Goal: Obtain resource: Download file/media

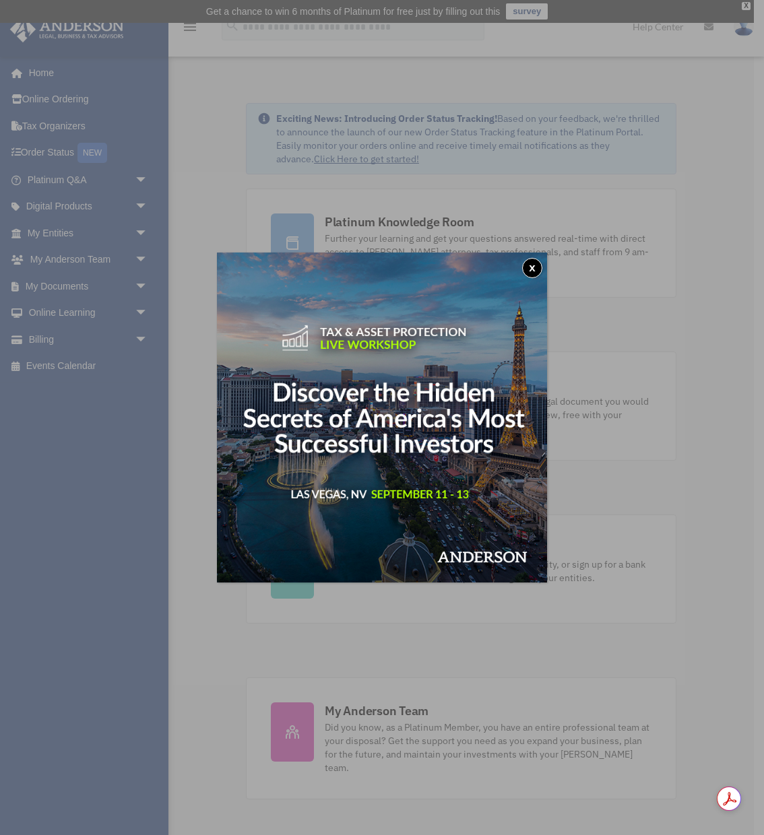
click at [529, 267] on button "x" at bounding box center [532, 268] width 20 height 20
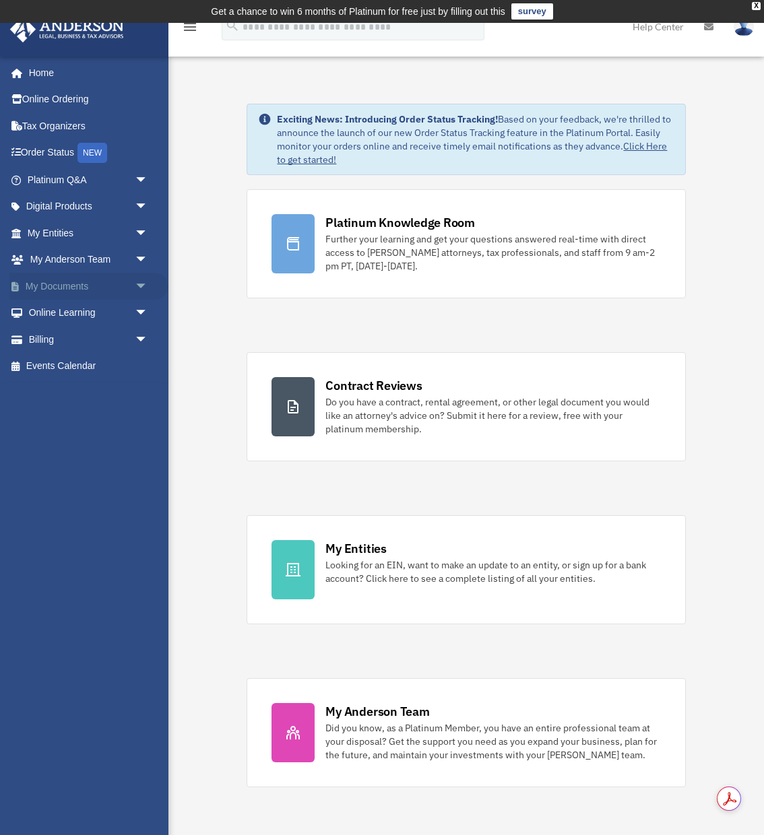
click at [144, 285] on span "arrow_drop_down" at bounding box center [148, 287] width 27 height 28
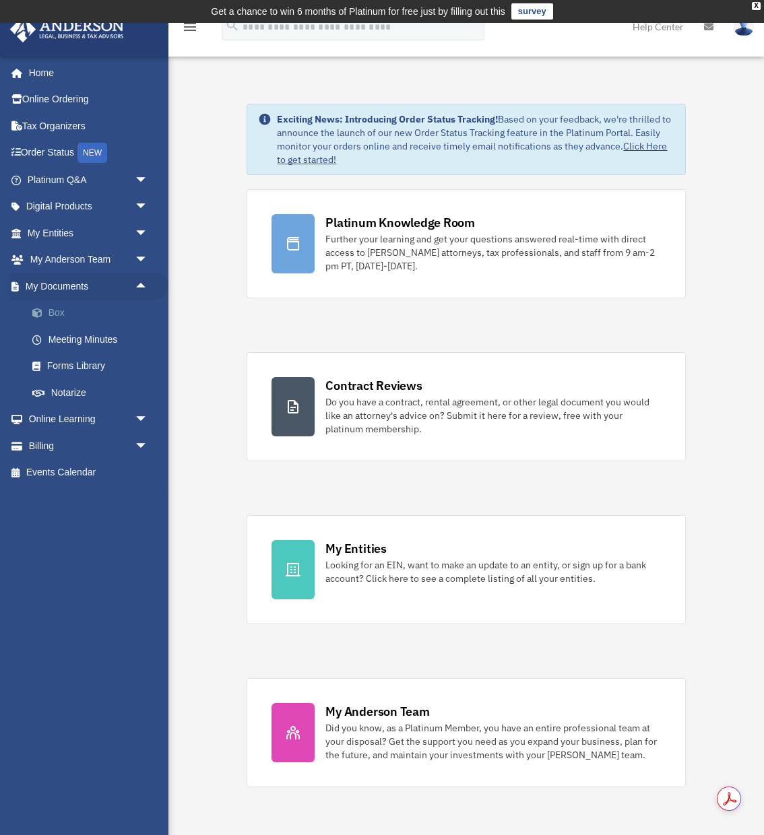
click at [63, 311] on link "Box" at bounding box center [94, 313] width 150 height 27
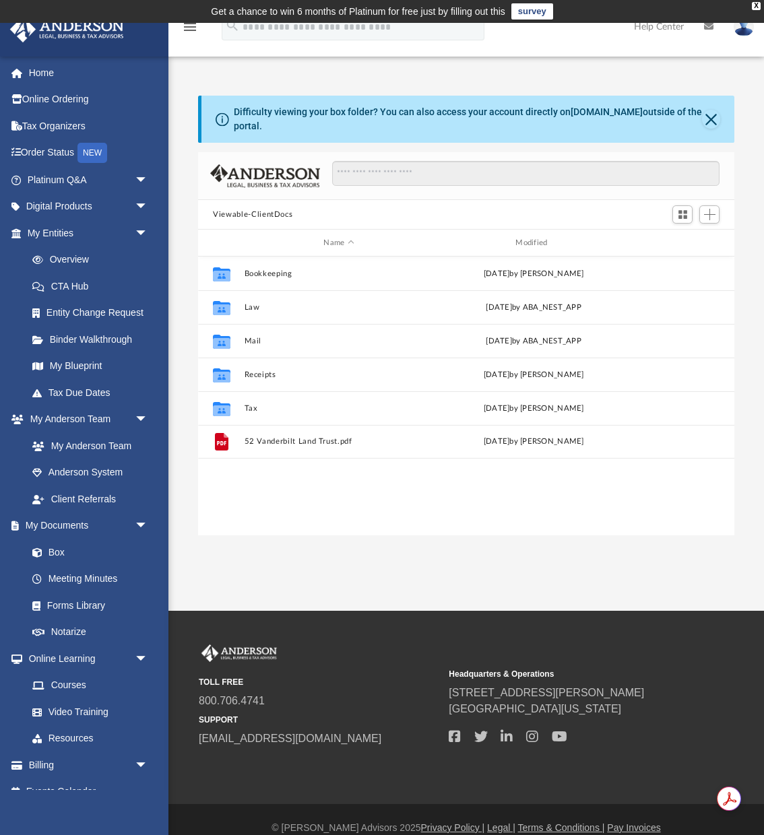
scroll to position [306, 535]
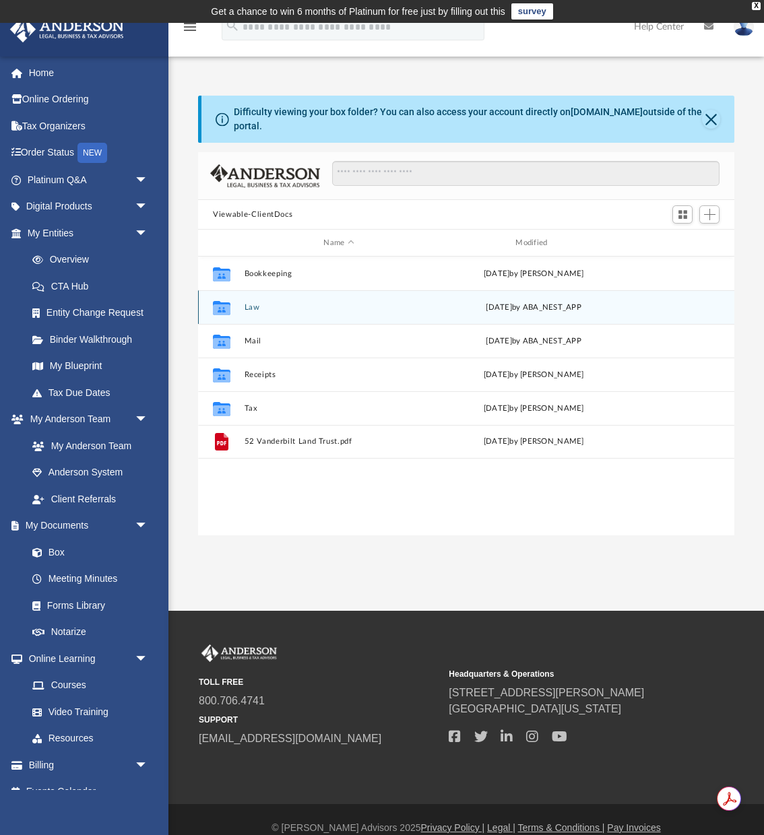
click at [255, 308] on button "Law" at bounding box center [338, 307] width 189 height 9
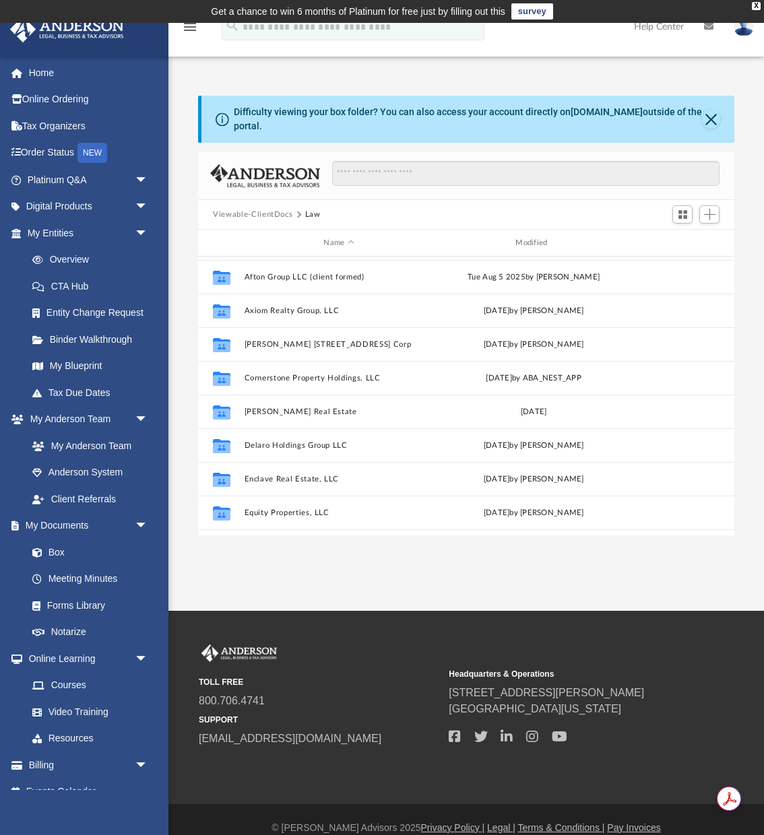
scroll to position [172, 0]
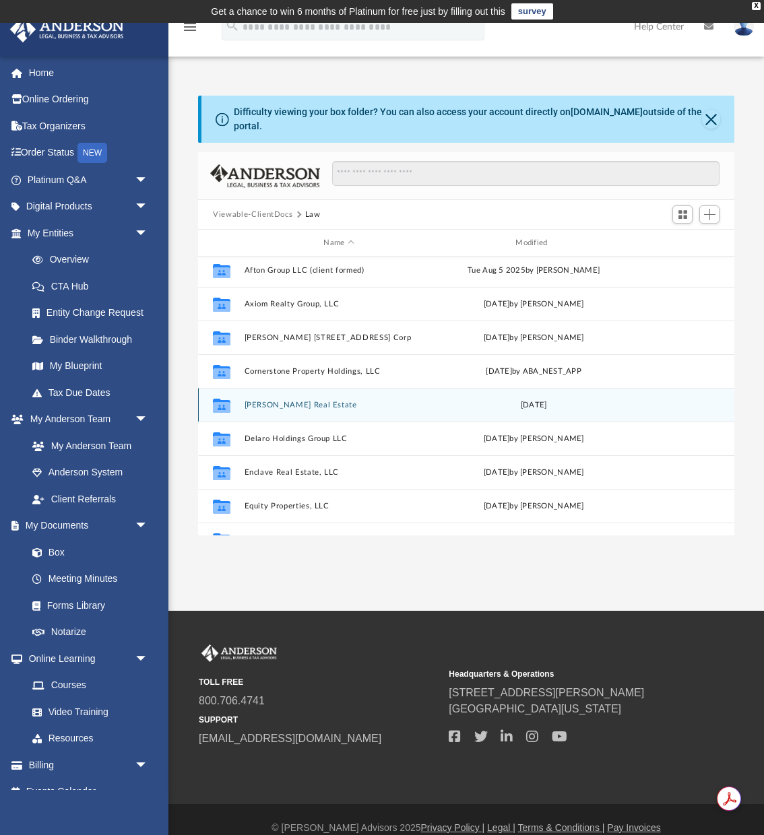
click at [252, 405] on button "[PERSON_NAME] Real Estate" at bounding box center [338, 405] width 189 height 9
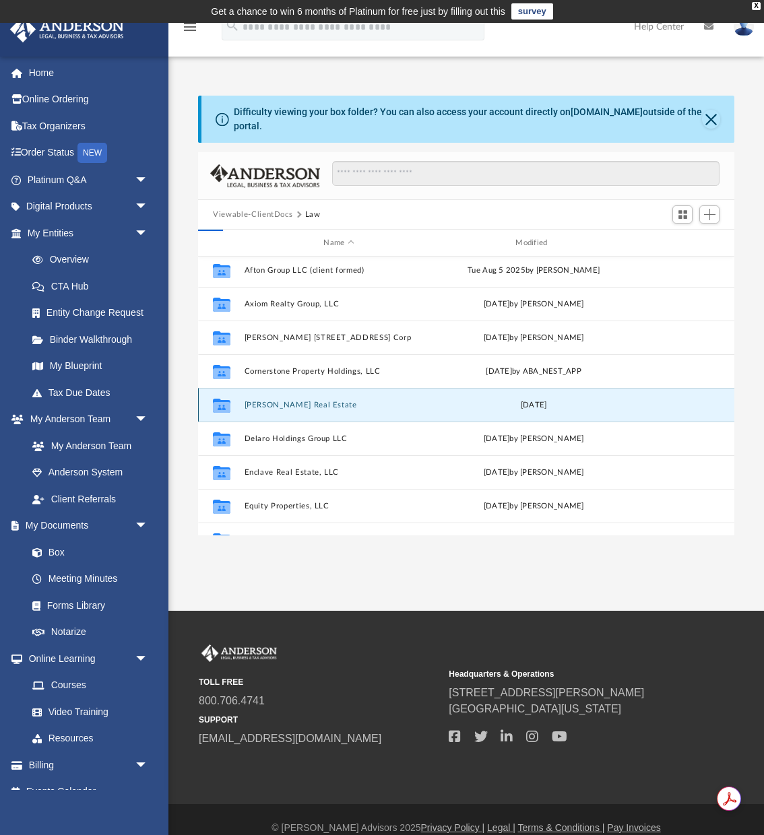
scroll to position [0, 0]
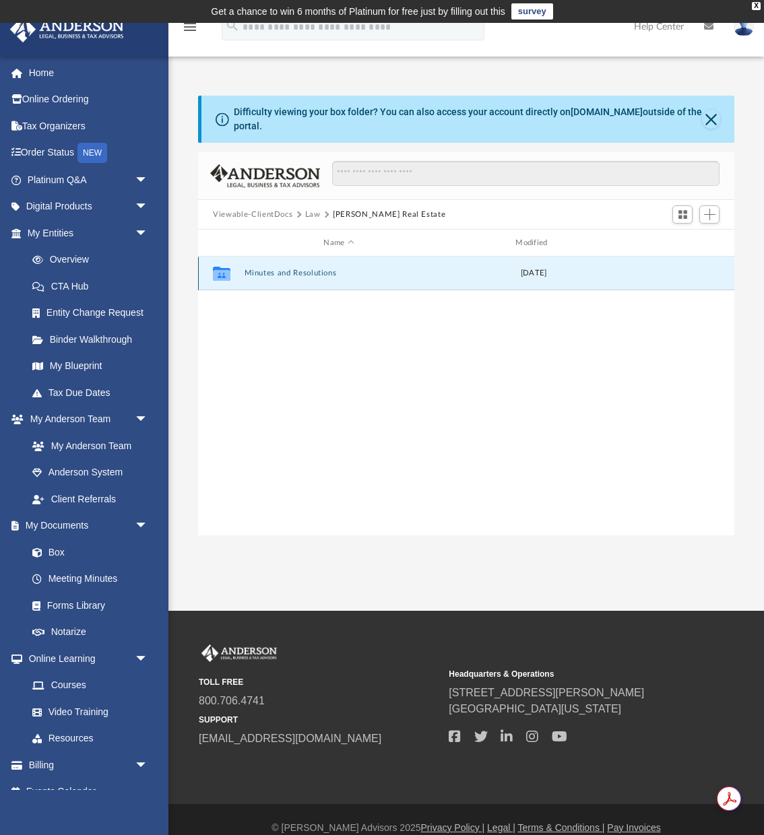
click at [275, 271] on button "Minutes and Resolutions" at bounding box center [338, 273] width 189 height 9
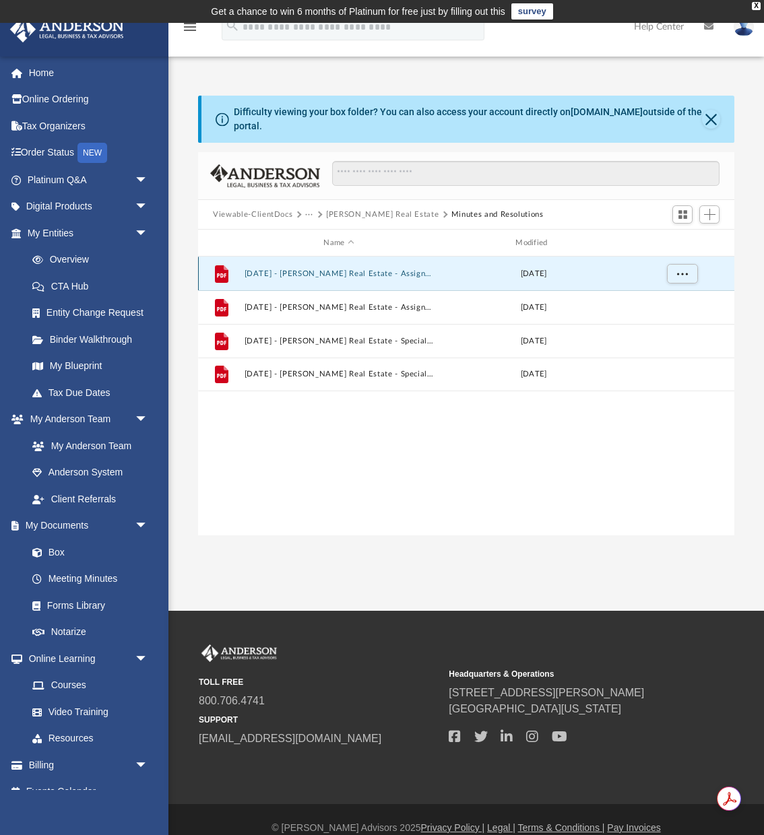
click at [348, 272] on button "[DATE] - [PERSON_NAME] Real Estate - Assignment of Stock - DocuSigned.pdf" at bounding box center [338, 273] width 189 height 9
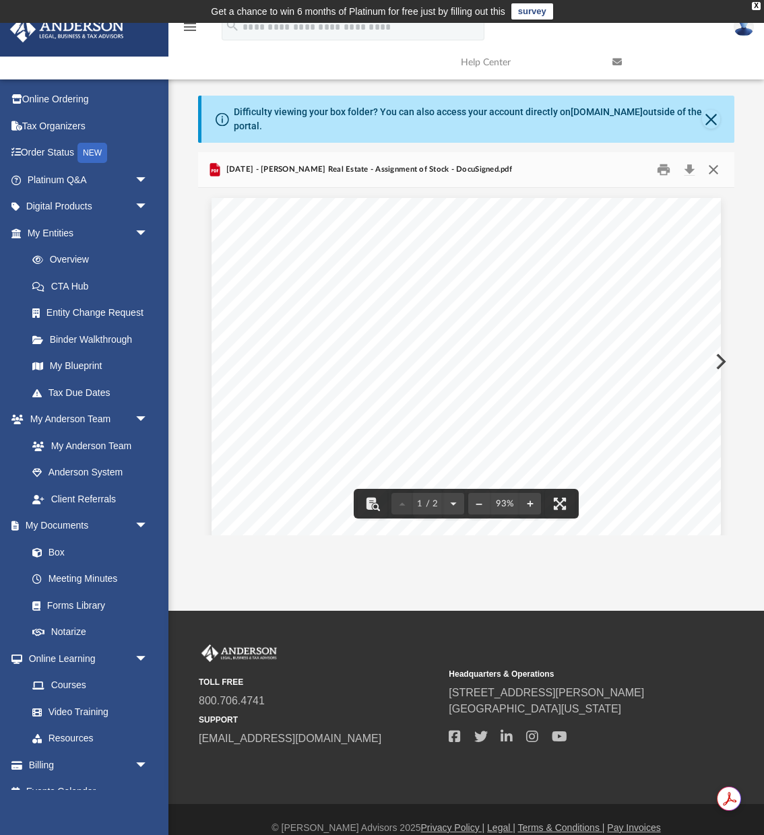
click at [714, 169] on button "Close" at bounding box center [712, 170] width 24 height 21
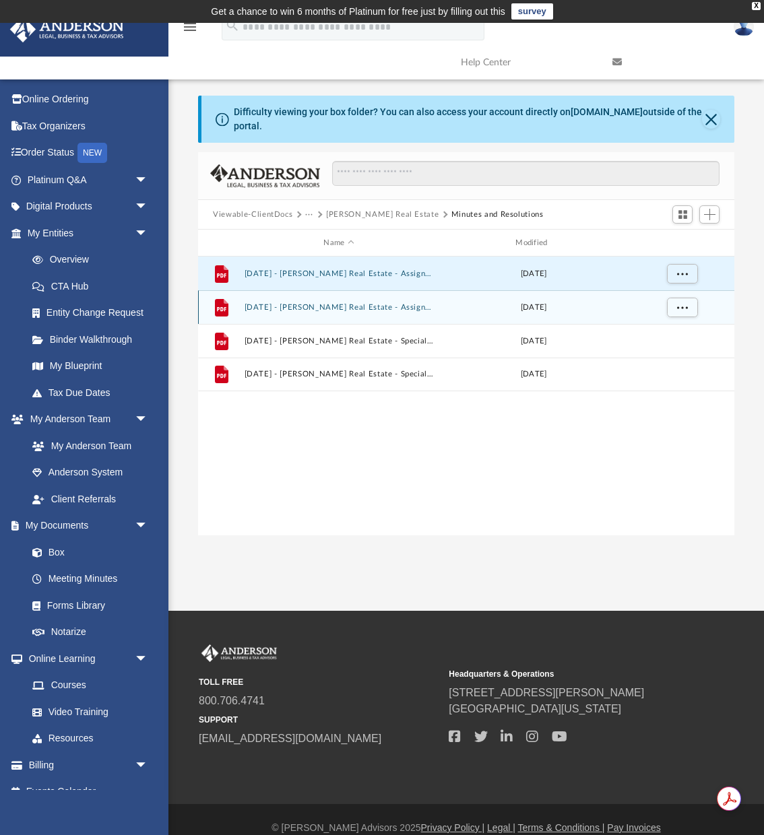
click at [356, 303] on button "[DATE] - [PERSON_NAME] Real Estate - Assignment of Stock.pdf" at bounding box center [338, 307] width 189 height 9
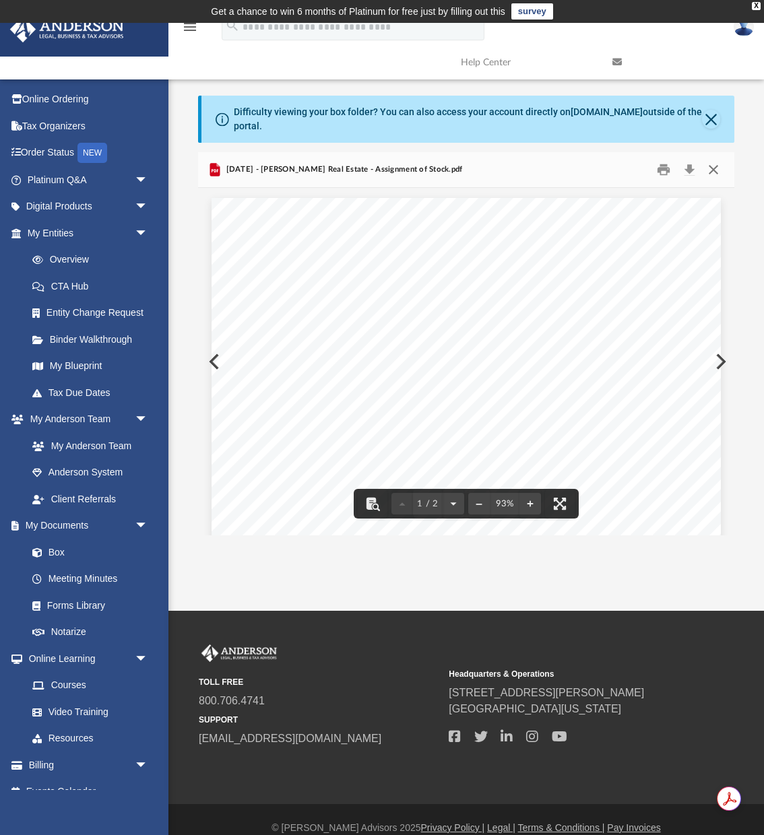
click at [712, 166] on button "Close" at bounding box center [712, 170] width 24 height 21
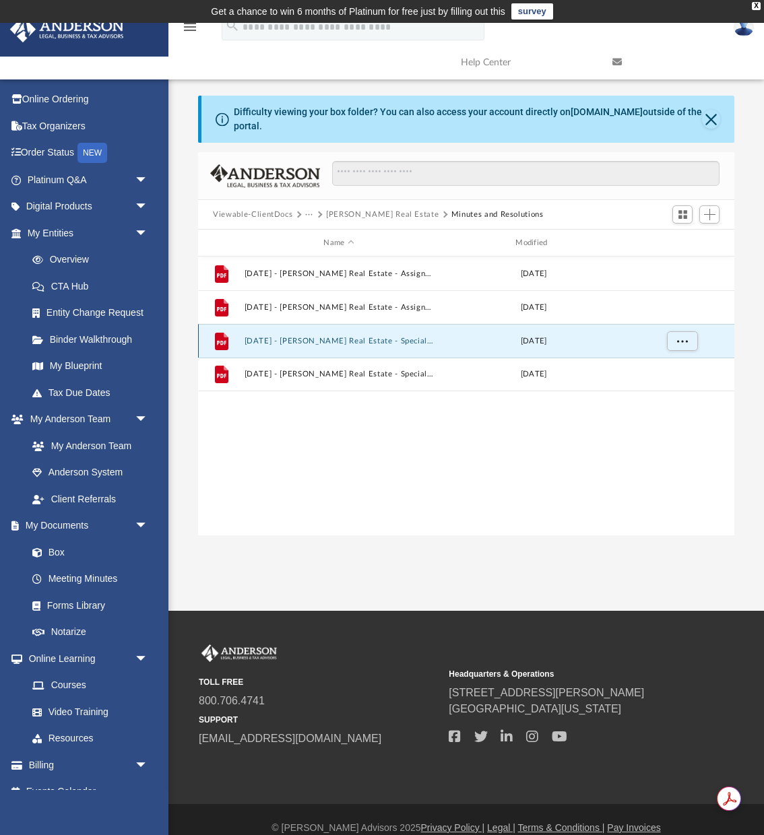
click at [330, 339] on button "[DATE] - [PERSON_NAME] Real Estate - Special Shareholders Meeting - DocuSigned.…" at bounding box center [338, 341] width 189 height 9
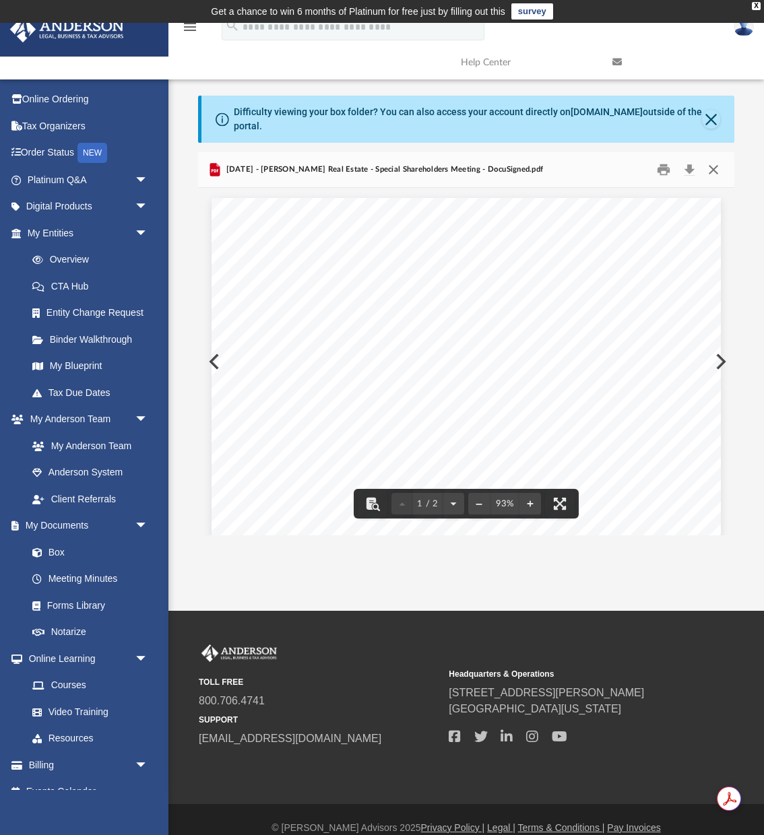
click at [712, 166] on button "Close" at bounding box center [712, 170] width 24 height 21
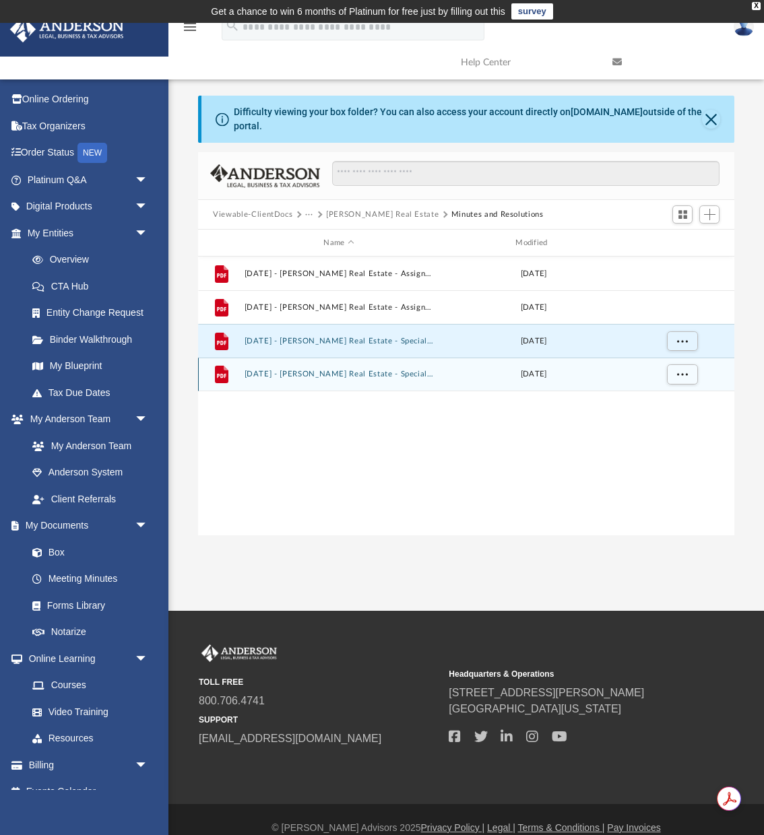
click at [337, 374] on button "[DATE] - [PERSON_NAME] Real Estate - Special Shareholders Meeting.pdf" at bounding box center [338, 374] width 189 height 9
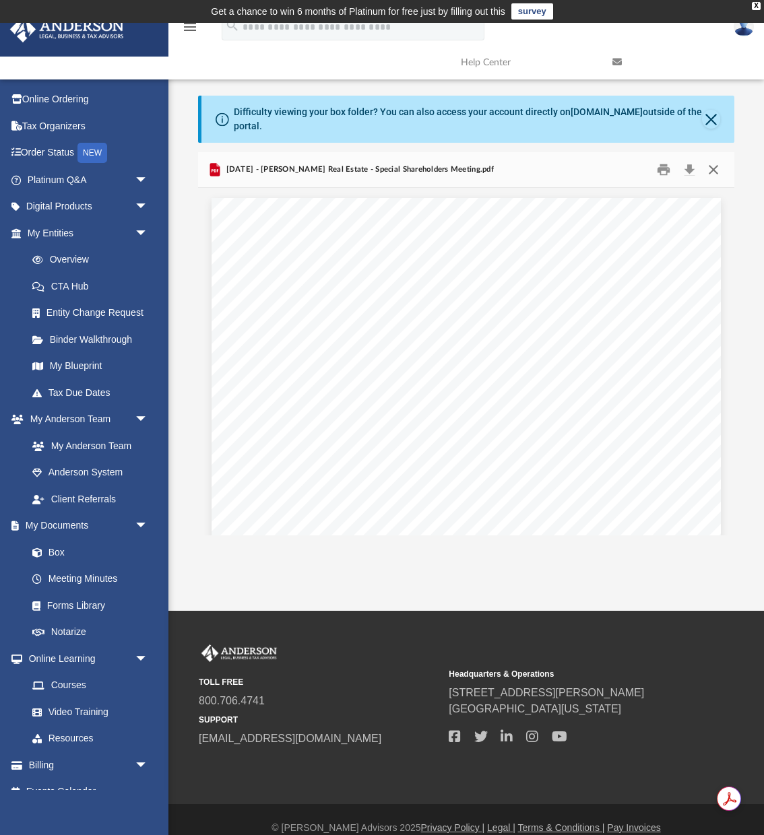
click at [712, 168] on button "Close" at bounding box center [712, 170] width 24 height 21
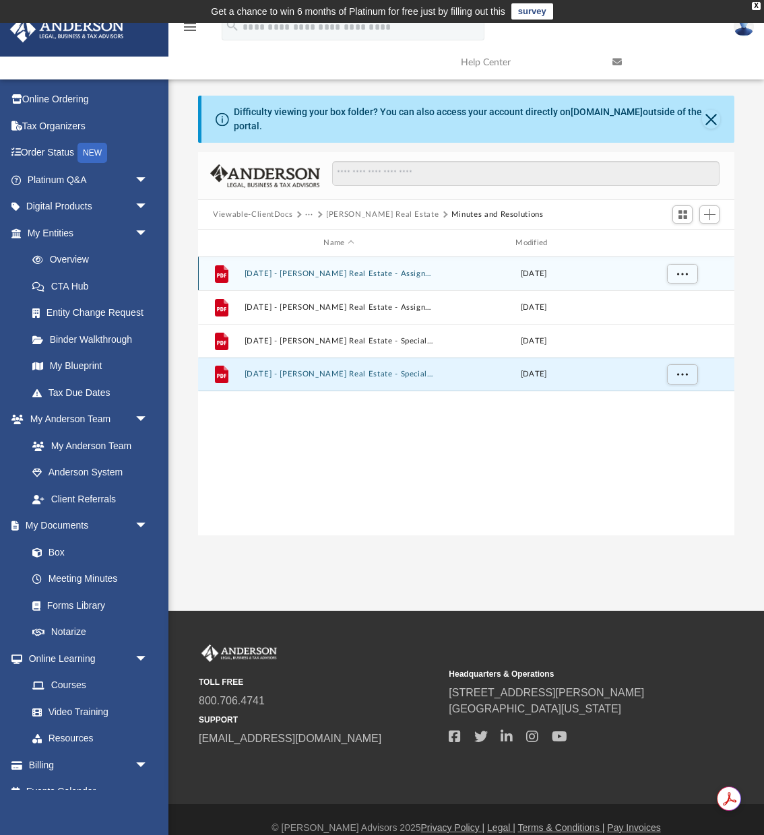
click at [389, 272] on button "[DATE] - [PERSON_NAME] Real Estate - Assignment of Stock - DocuSigned.pdf" at bounding box center [338, 273] width 189 height 9
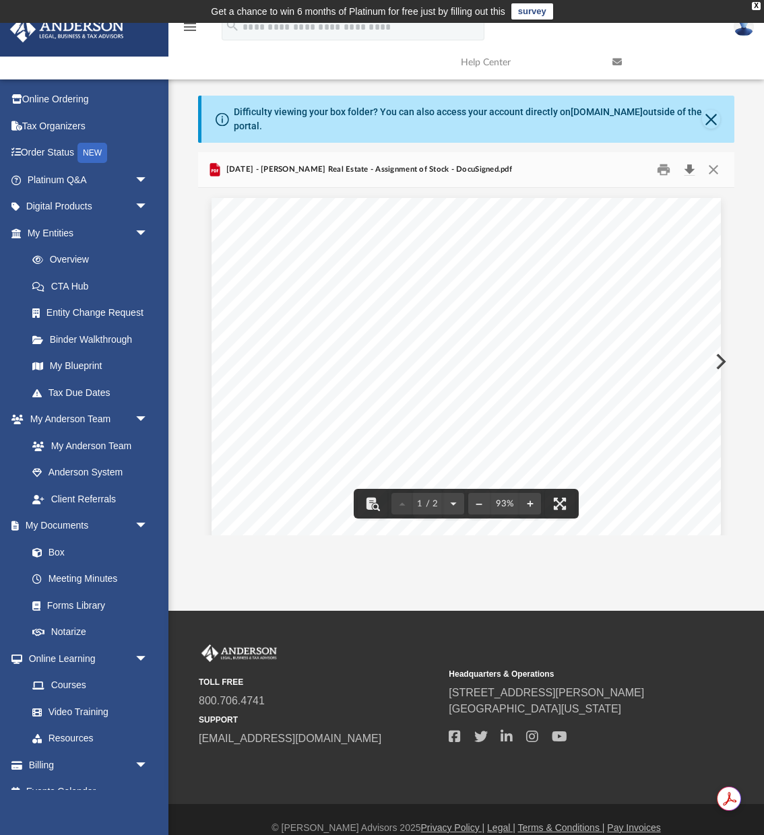
click at [688, 168] on button "Download" at bounding box center [689, 170] width 24 height 21
click at [715, 168] on button "Close" at bounding box center [712, 170] width 24 height 21
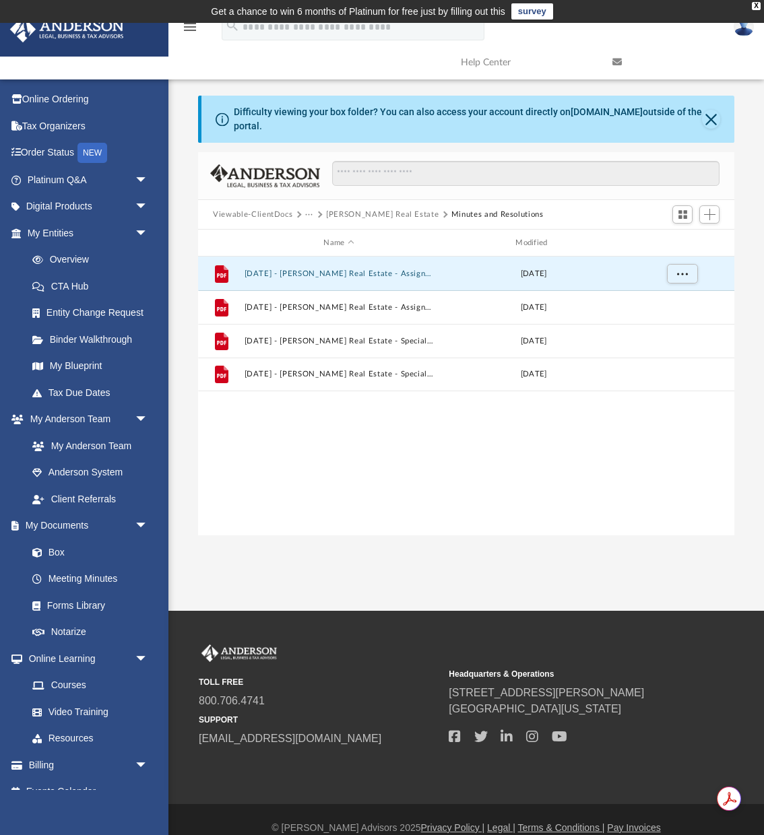
click at [284, 214] on button "Viewable-ClientDocs" at bounding box center [252, 215] width 79 height 12
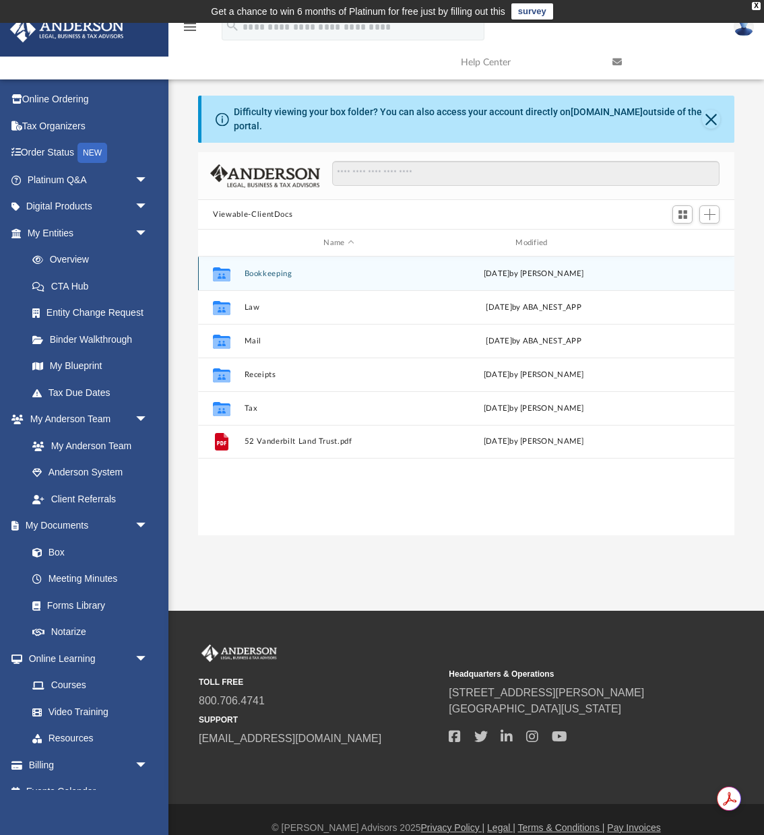
click at [259, 271] on button "Bookkeeping" at bounding box center [338, 273] width 189 height 9
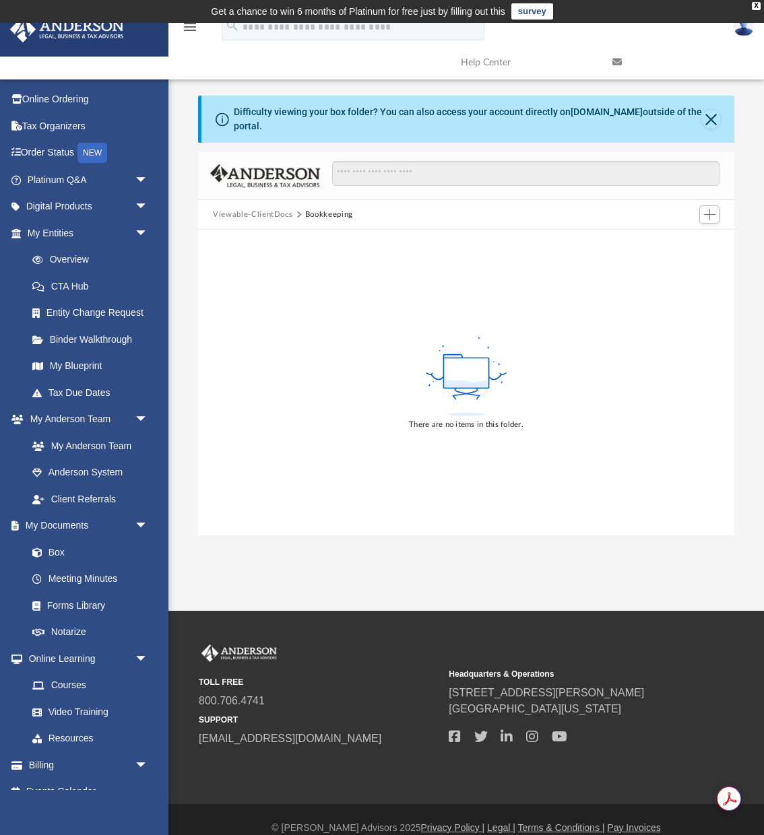
click at [282, 214] on button "Viewable-ClientDocs" at bounding box center [252, 215] width 79 height 12
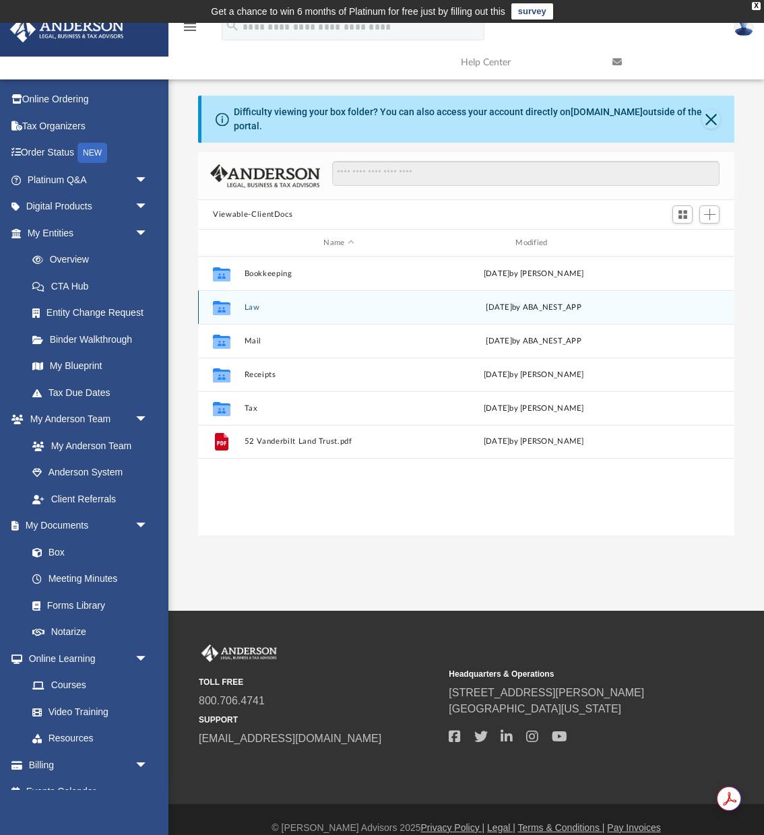
scroll to position [306, 535]
click at [261, 306] on button "Law" at bounding box center [338, 307] width 189 height 9
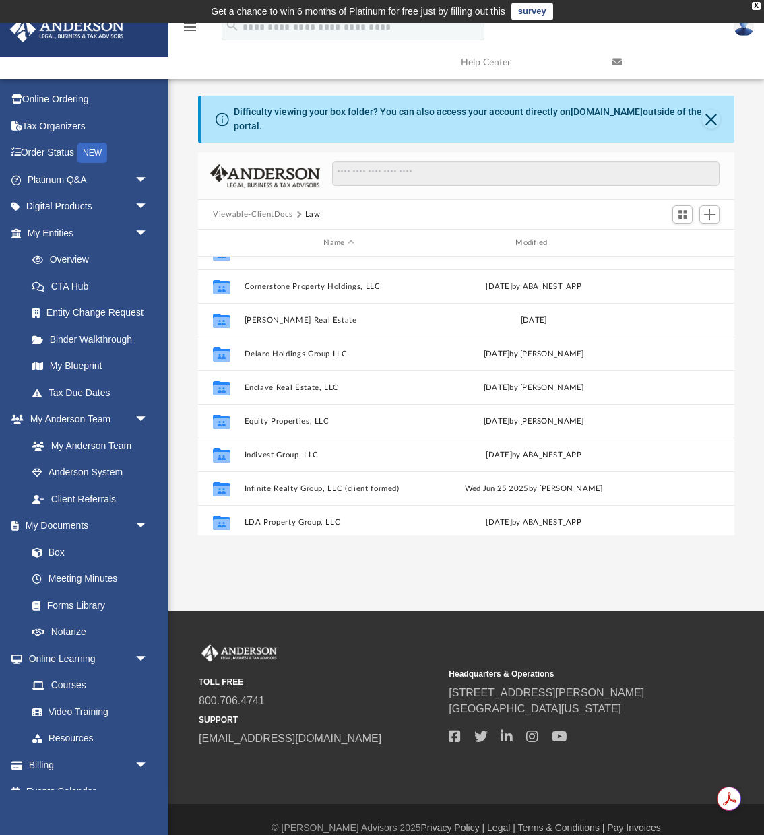
scroll to position [261, 0]
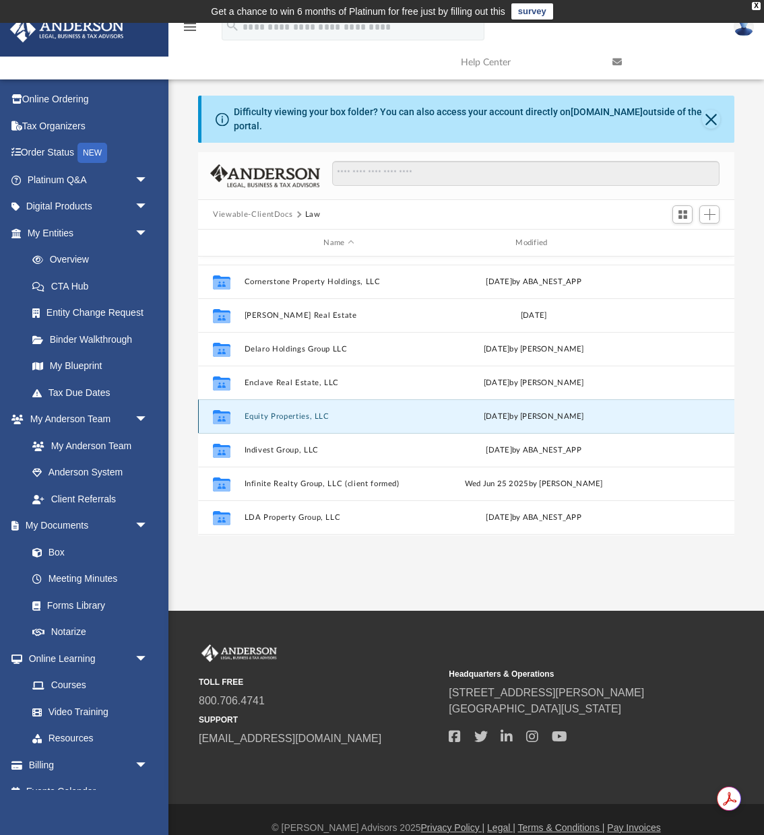
click at [259, 418] on button "Equity Properties, LLC" at bounding box center [338, 416] width 189 height 9
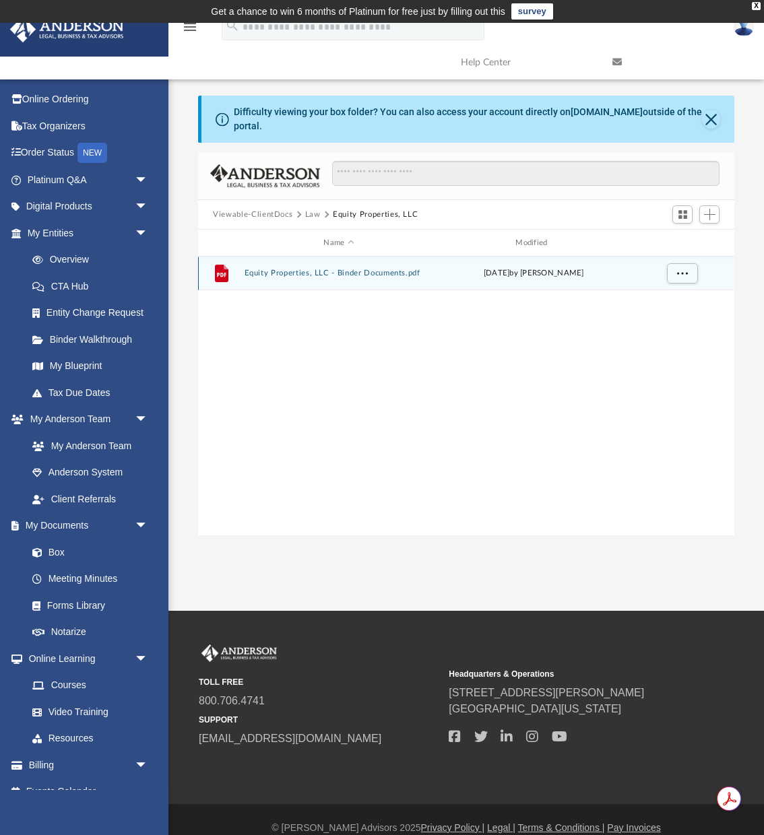
click at [391, 273] on button "Equity Properties, LLC - Binder Documents.pdf" at bounding box center [338, 273] width 189 height 9
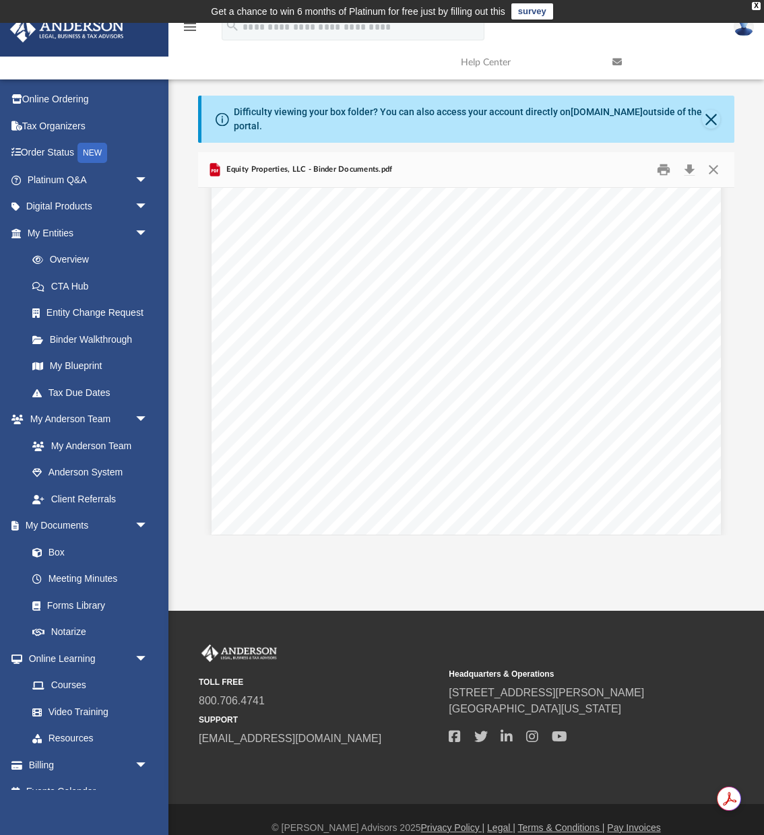
scroll to position [37494, 0]
click at [688, 165] on button "Download" at bounding box center [689, 170] width 24 height 21
click at [713, 171] on button "Close" at bounding box center [712, 170] width 24 height 21
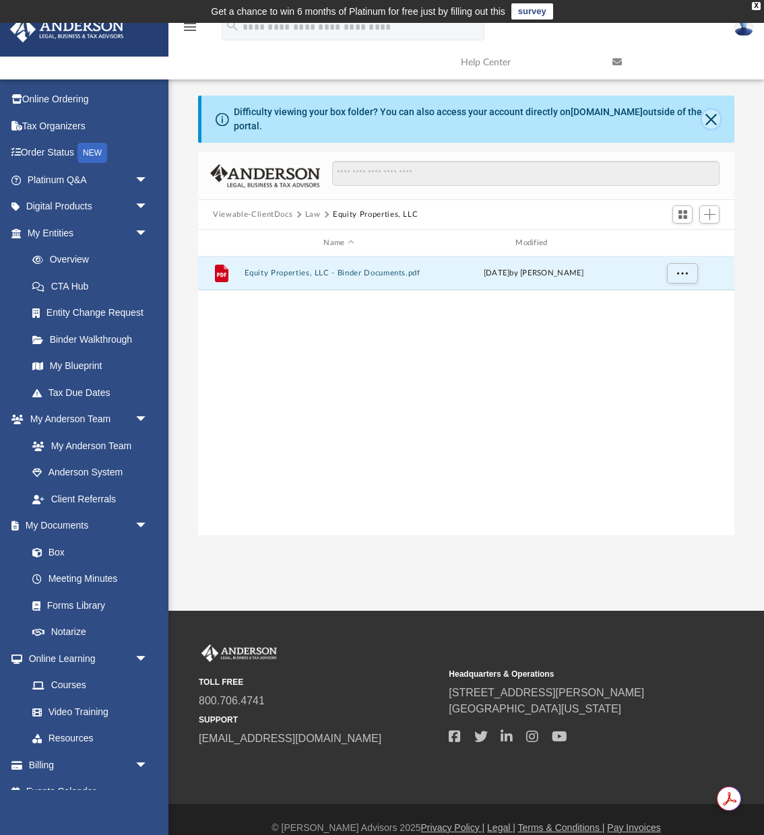
click at [712, 121] on button "Close" at bounding box center [711, 119] width 18 height 19
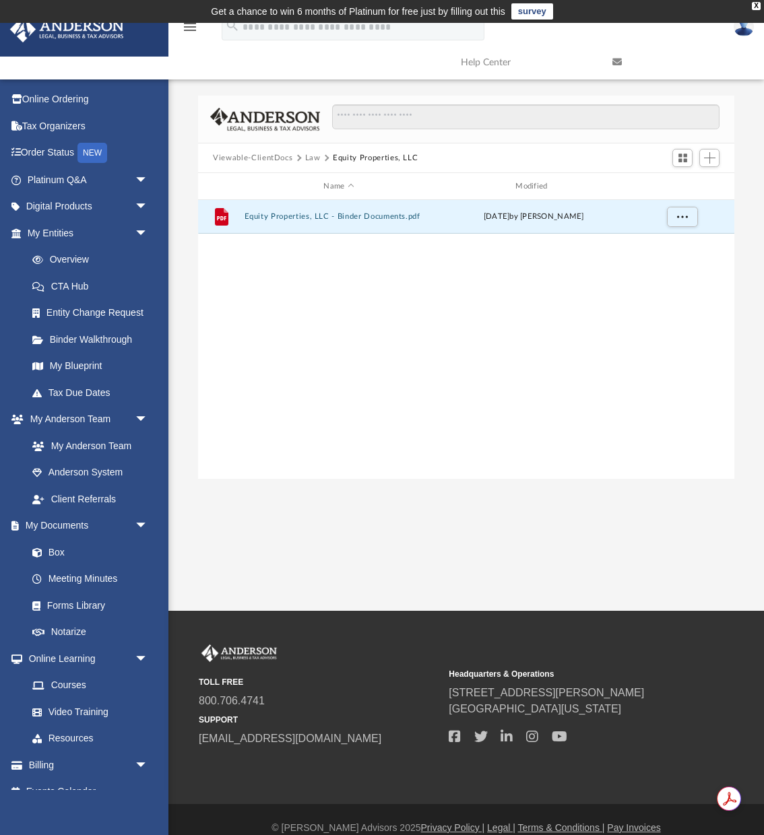
click at [313, 156] on button "Law" at bounding box center [312, 158] width 15 height 12
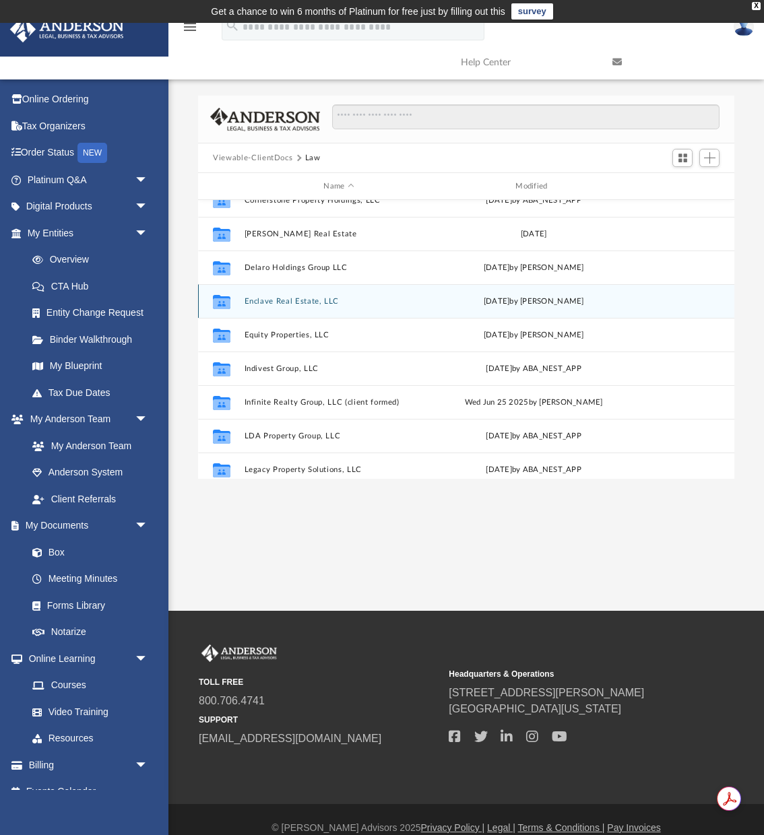
scroll to position [288, 0]
click at [255, 299] on button "Enclave Real Estate, LLC" at bounding box center [338, 299] width 189 height 9
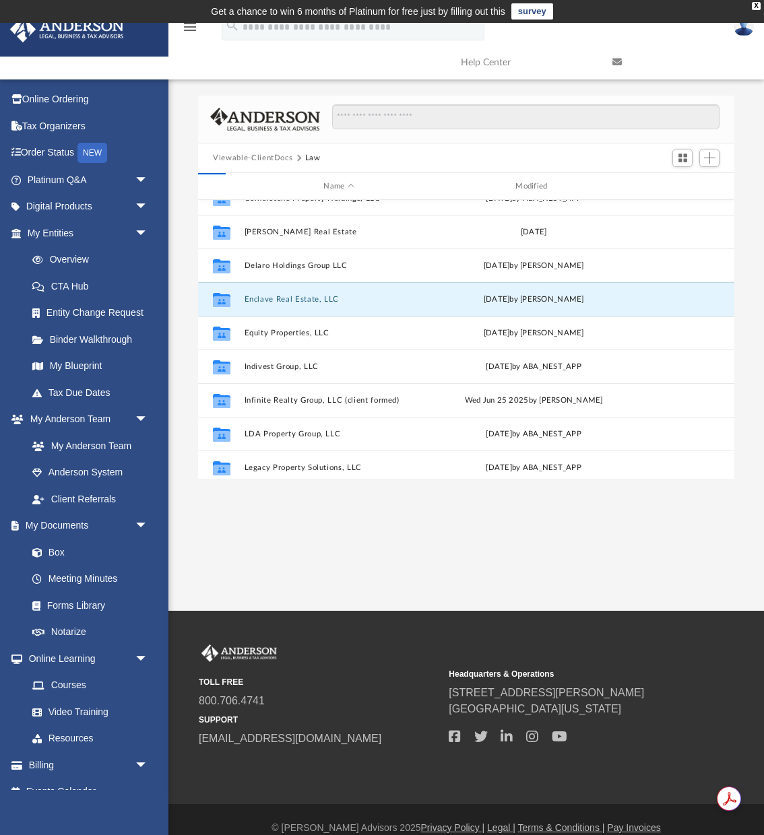
scroll to position [0, 0]
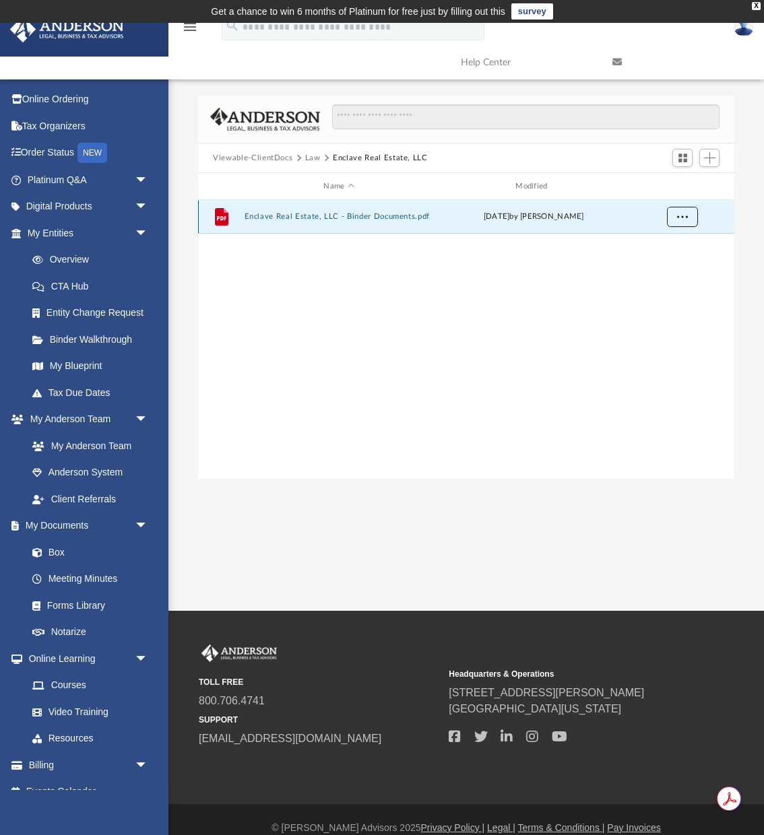
click at [686, 217] on span "More options" at bounding box center [682, 216] width 11 height 7
click at [663, 269] on li "Download" at bounding box center [670, 265] width 39 height 14
click at [309, 155] on button "Law" at bounding box center [312, 158] width 15 height 12
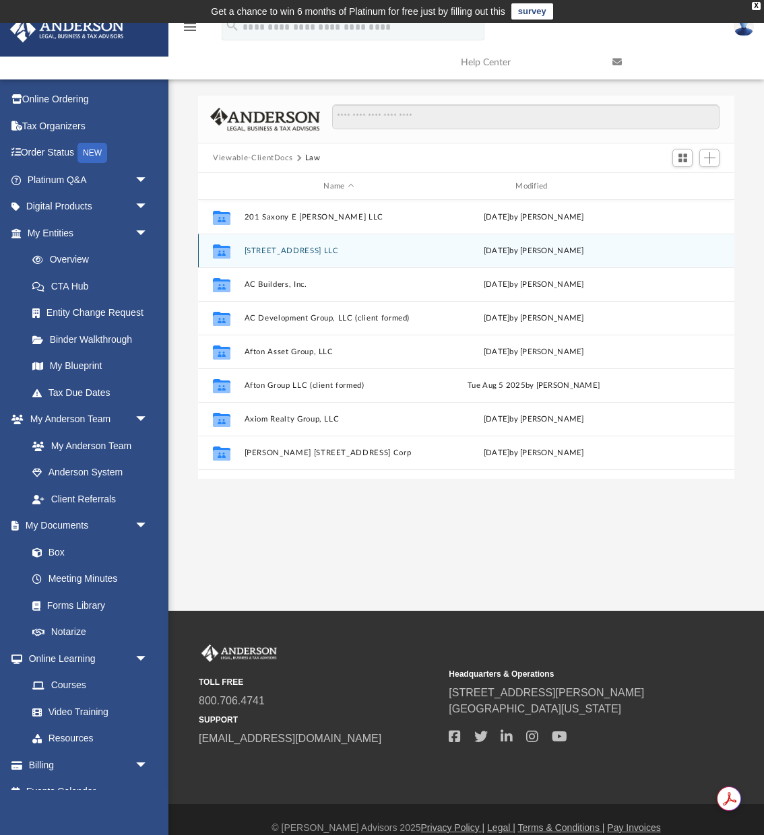
click at [259, 247] on button "[STREET_ADDRESS] LLC" at bounding box center [338, 251] width 189 height 9
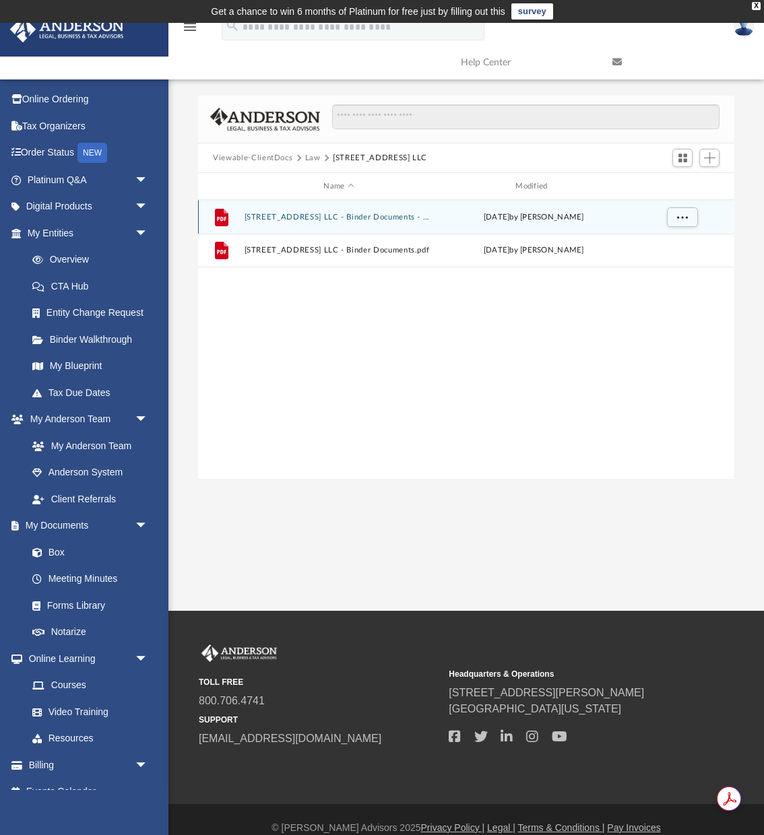
click at [407, 215] on button "[STREET_ADDRESS] LLC - Binder Documents - DocuSigned.pdf" at bounding box center [338, 217] width 189 height 9
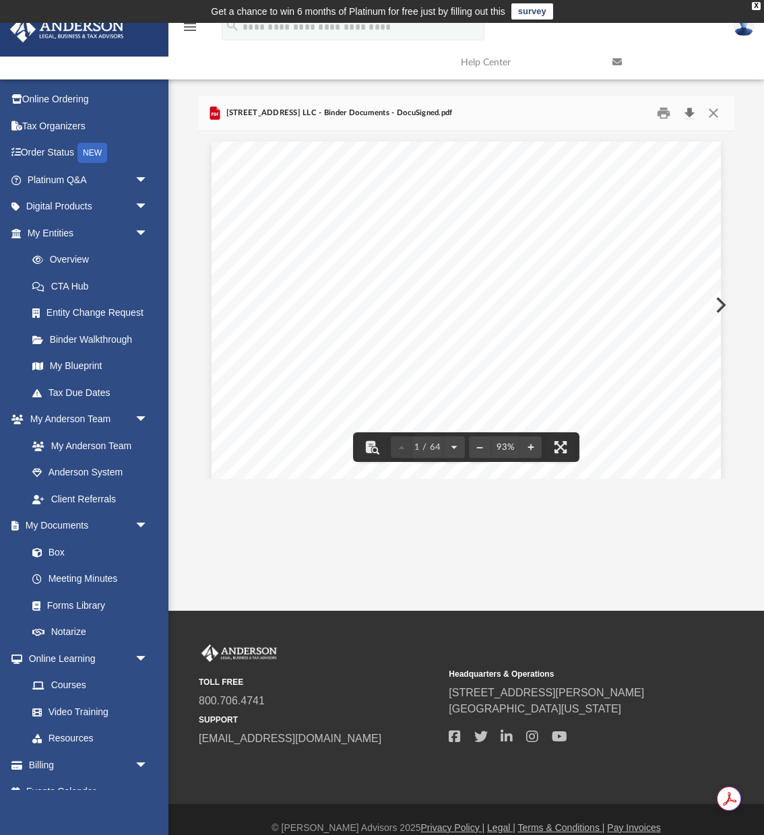
click at [686, 112] on button "Download" at bounding box center [689, 113] width 24 height 21
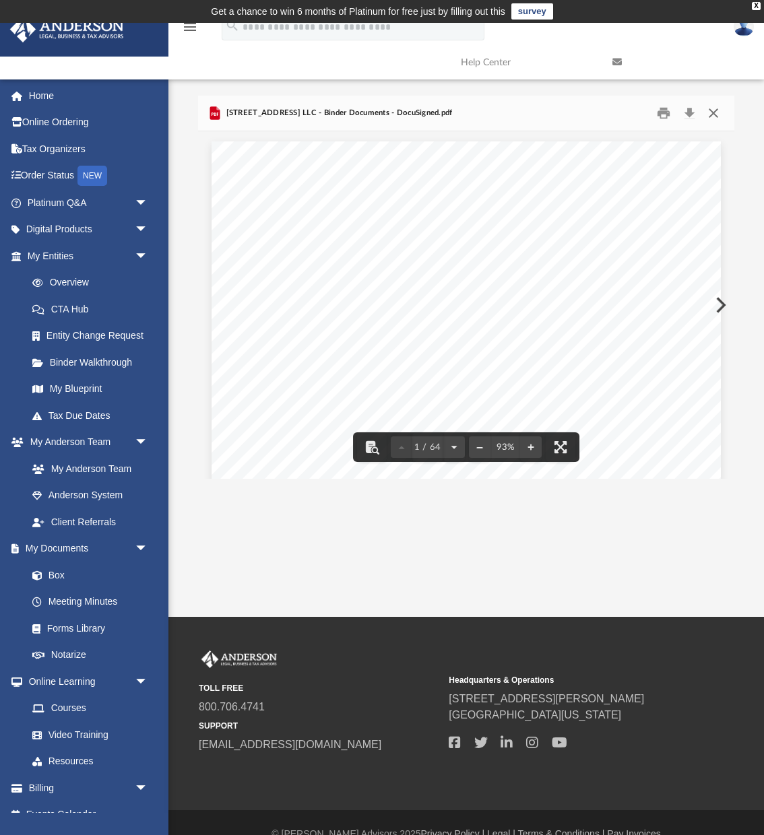
click at [709, 112] on button "Close" at bounding box center [712, 113] width 24 height 21
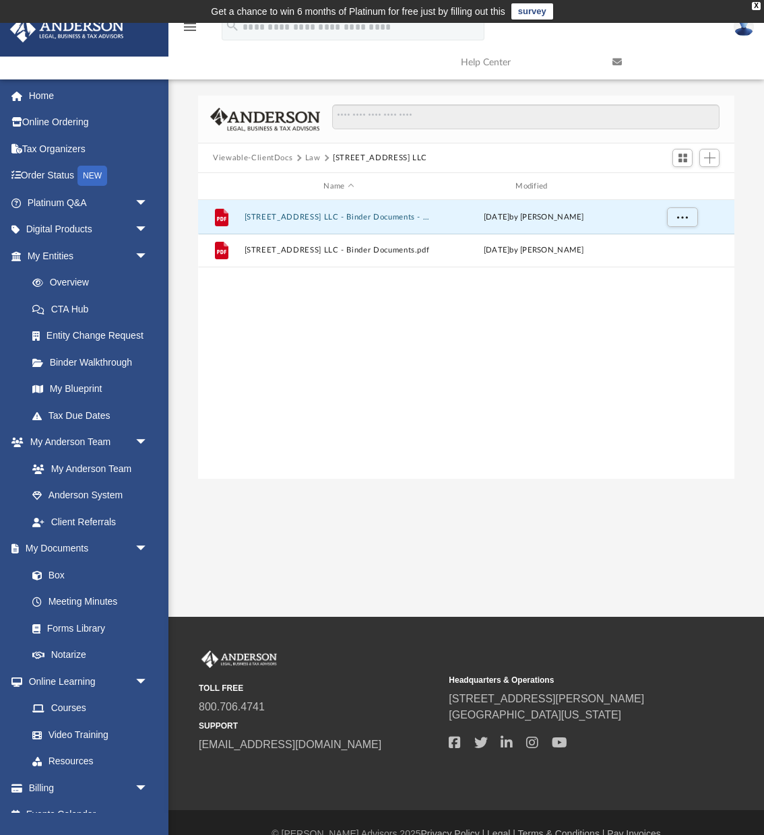
click at [311, 156] on button "Law" at bounding box center [312, 158] width 15 height 12
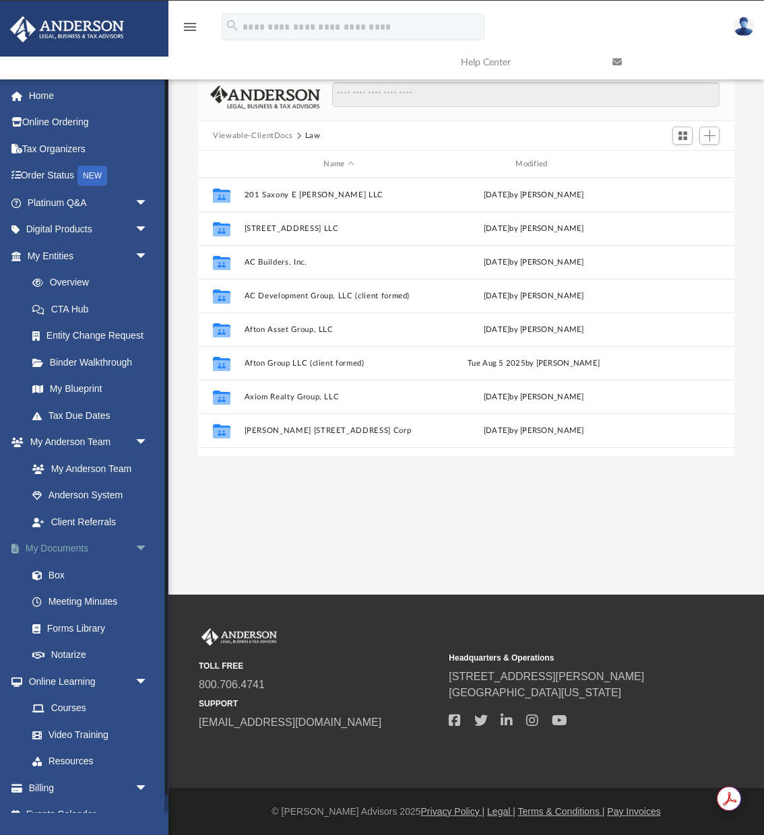
click at [136, 548] on span "arrow_drop_down" at bounding box center [148, 549] width 27 height 28
click at [45, 94] on link "Home" at bounding box center [88, 95] width 159 height 27
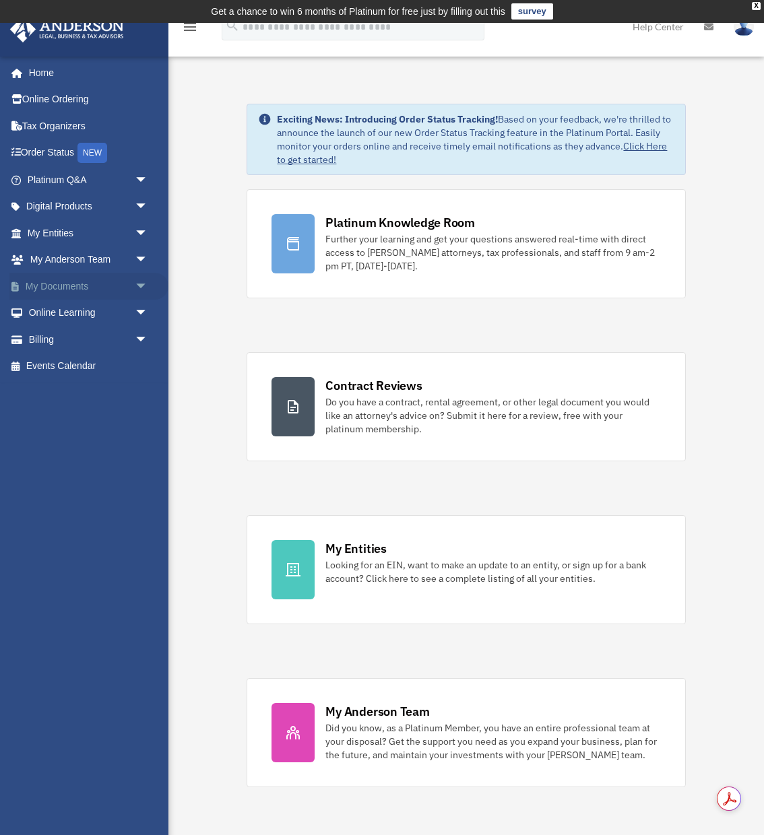
click at [136, 286] on span "arrow_drop_down" at bounding box center [148, 287] width 27 height 28
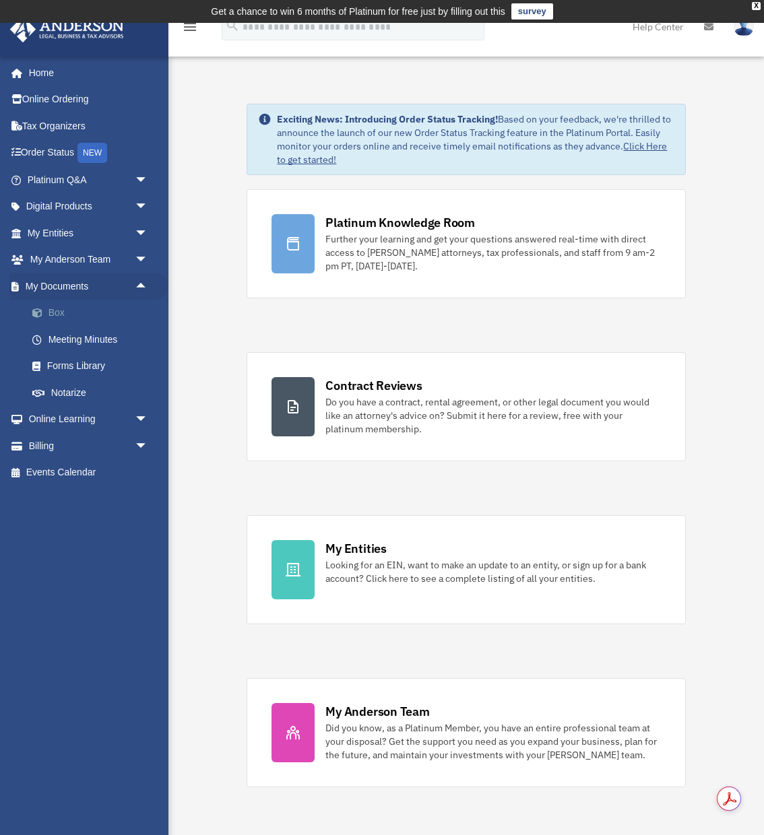
click at [61, 309] on link "Box" at bounding box center [94, 313] width 150 height 27
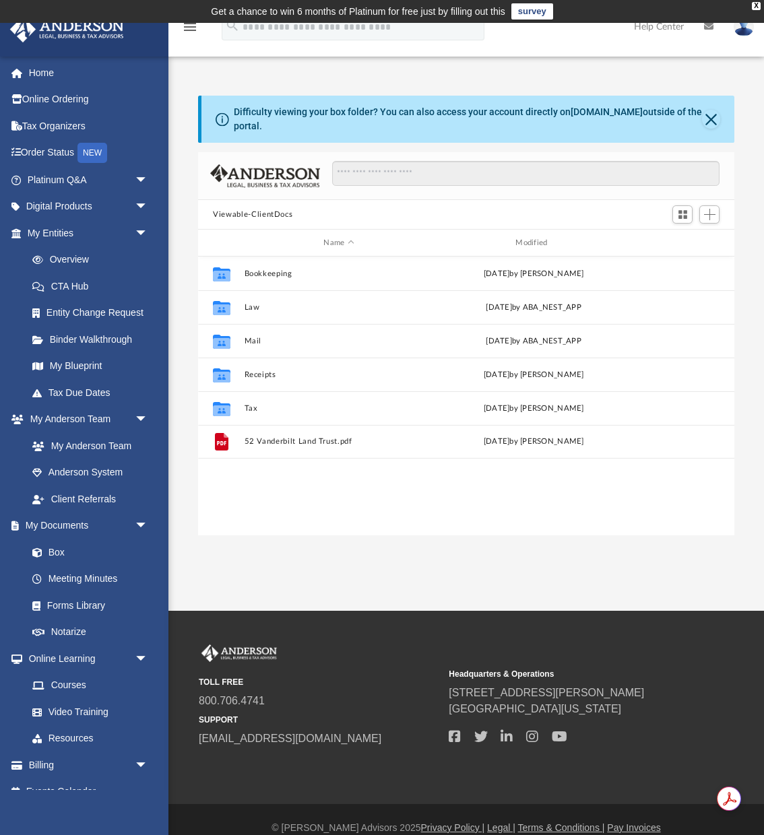
scroll to position [306, 535]
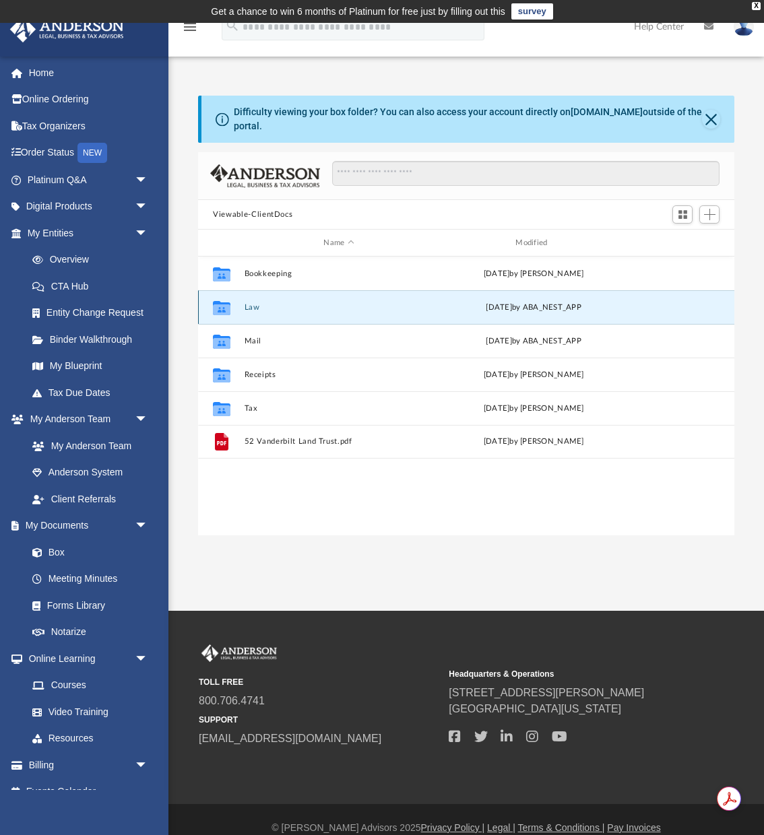
click at [253, 304] on button "Law" at bounding box center [338, 307] width 189 height 9
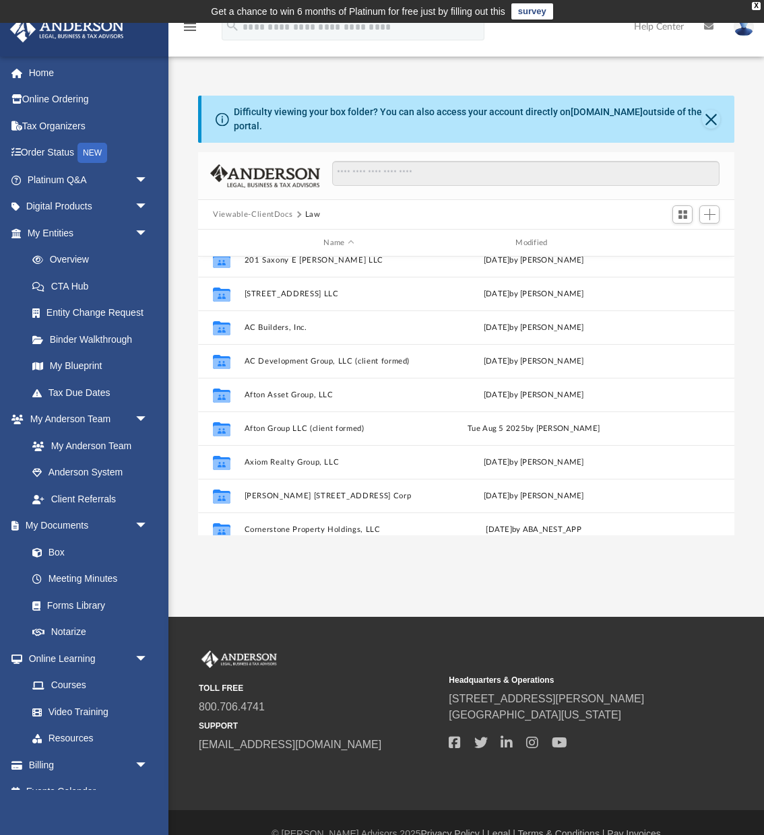
scroll to position [0, 0]
